Goal: Find specific page/section: Find specific page/section

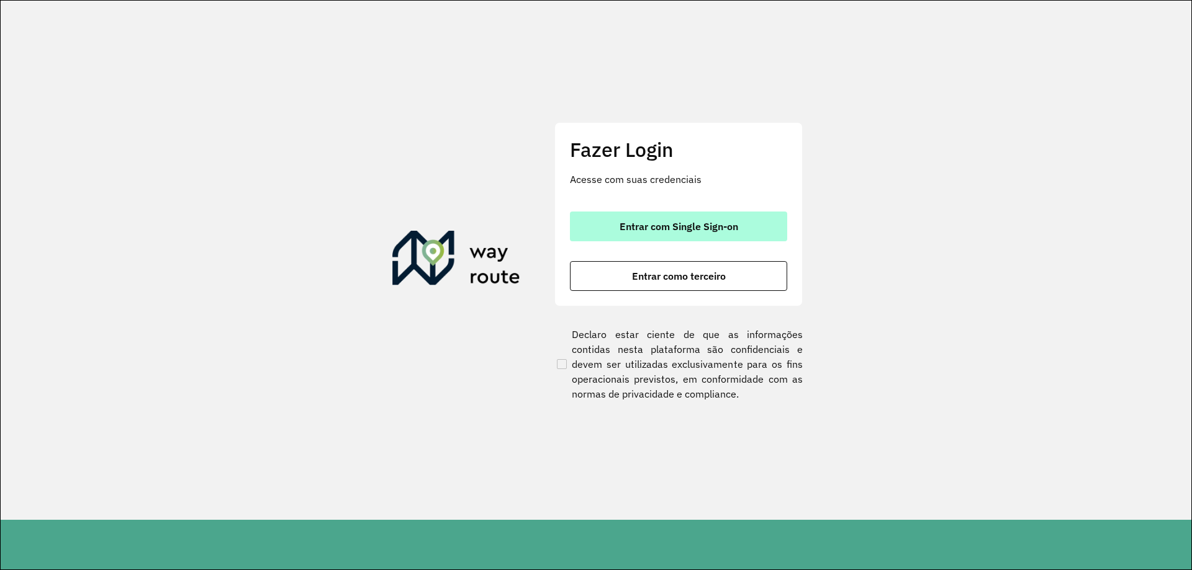
click at [723, 238] on button "Entrar com Single Sign-on" at bounding box center [678, 227] width 217 height 30
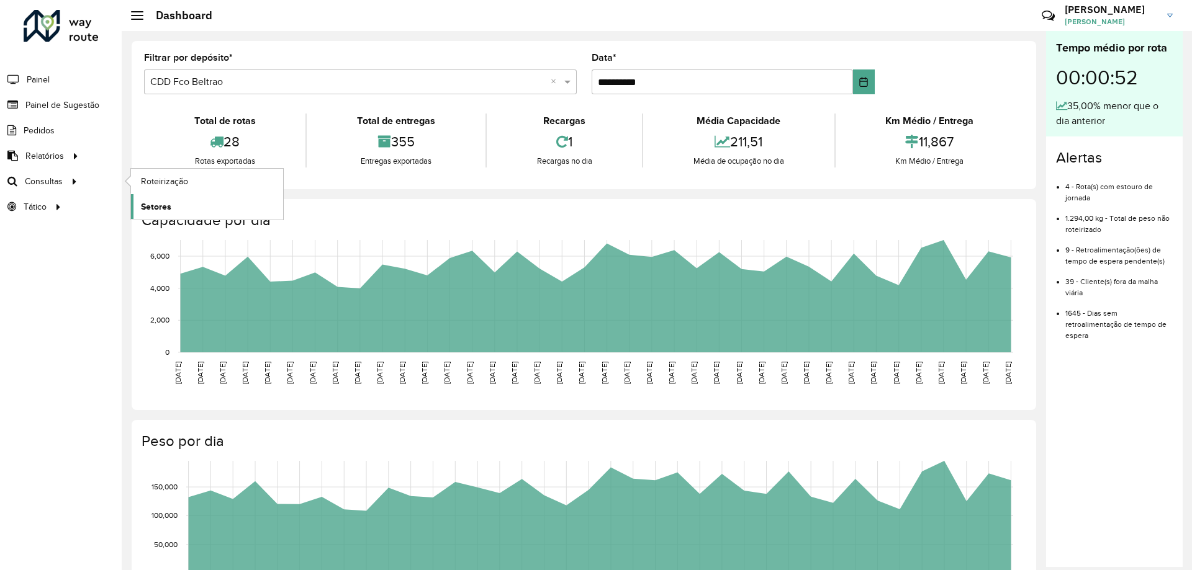
click at [169, 201] on span "Setores" at bounding box center [156, 207] width 30 height 13
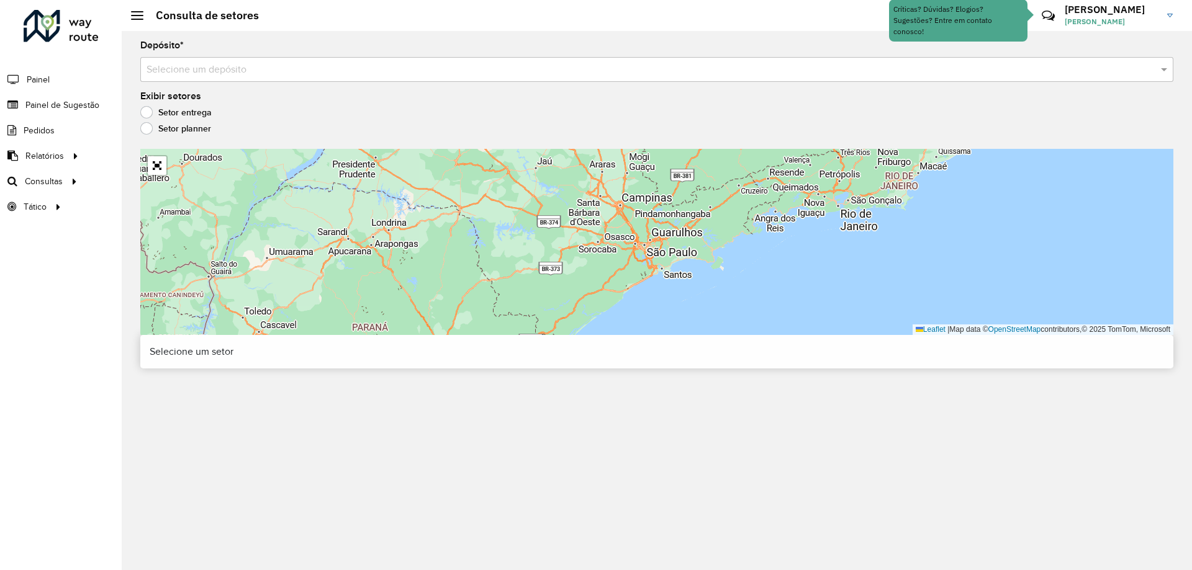
click at [312, 76] on input "text" at bounding box center [645, 70] width 996 height 15
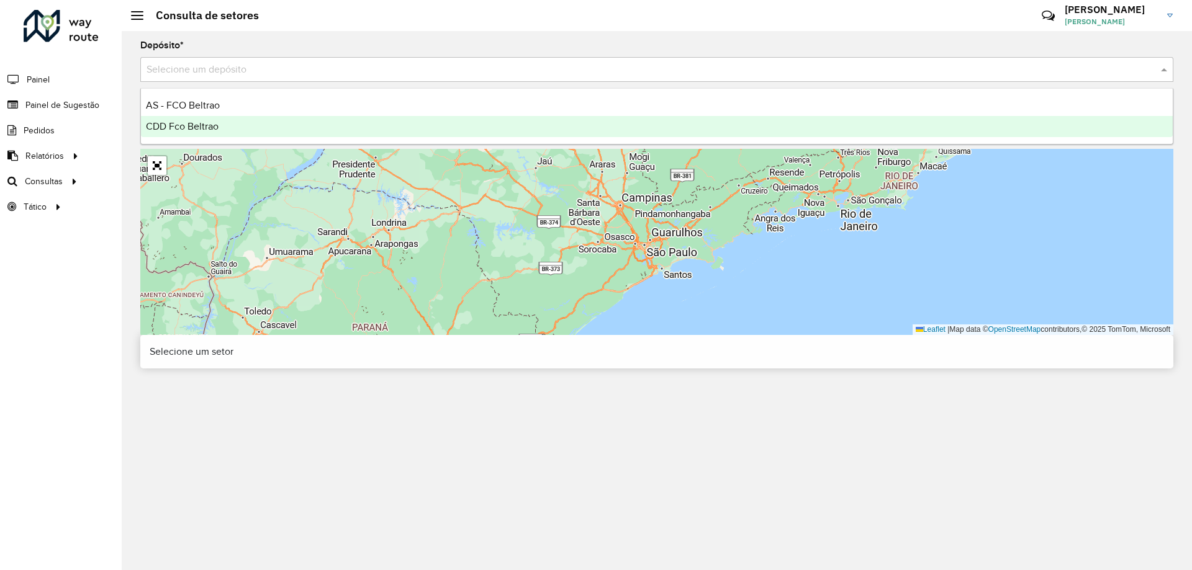
click at [214, 124] on span "CDD Fco Beltrao" at bounding box center [182, 126] width 73 height 11
